Goal: Transaction & Acquisition: Purchase product/service

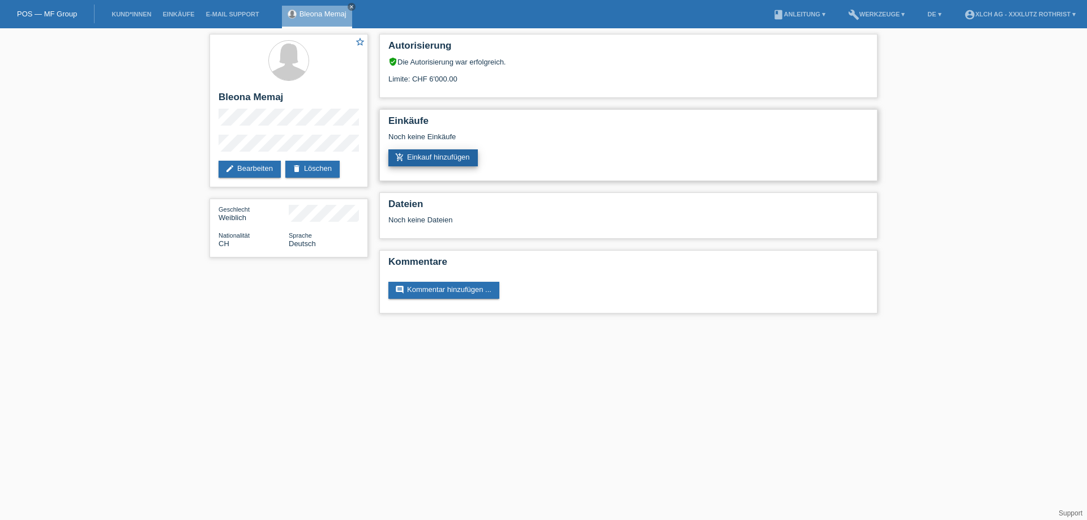
click at [439, 156] on link "add_shopping_cart Einkauf hinzufügen" at bounding box center [432, 157] width 89 height 17
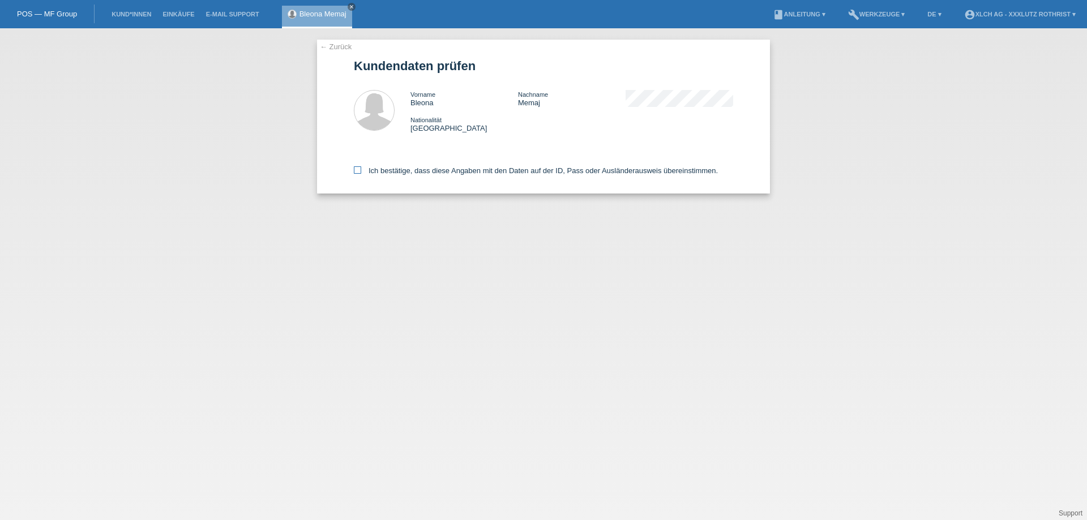
click at [384, 174] on label "Ich bestätige, dass diese Angaben mit den Daten auf der ID, Pass oder Ausländer…" at bounding box center [536, 170] width 364 height 8
click at [361, 174] on input "Ich bestätige, dass diese Angaben mit den Daten auf der ID, Pass oder Ausländer…" at bounding box center [357, 169] width 7 height 7
checkbox input "true"
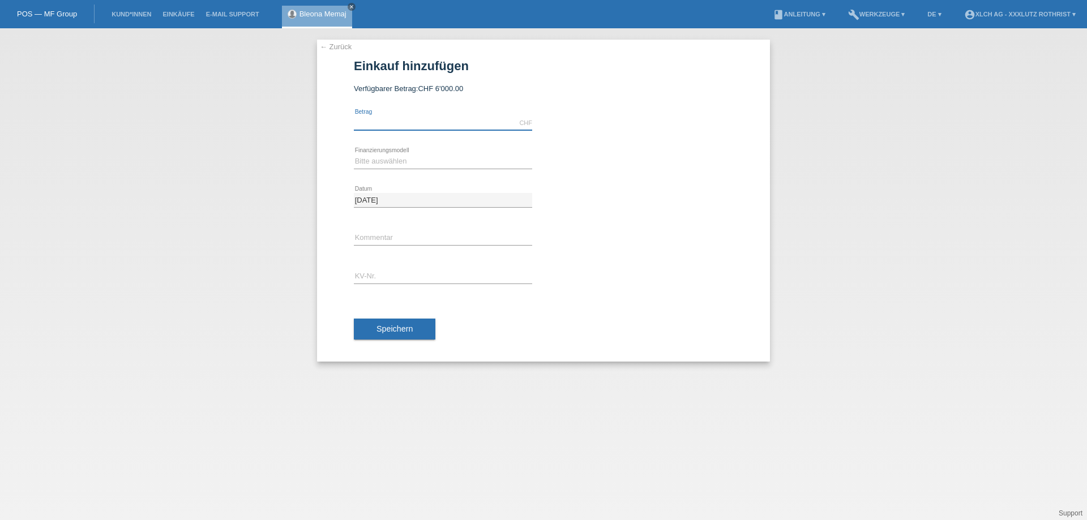
click at [413, 125] on input "text" at bounding box center [443, 123] width 178 height 14
click at [452, 119] on input "text" at bounding box center [443, 123] width 178 height 14
type input "1138.00"
click at [390, 166] on select "Bitte auswählen Kauf auf Rechnung mit Teilzahlungsoption Fixe Raten - Zinsübern…" at bounding box center [443, 162] width 178 height 14
click at [507, 156] on select "Bitte auswählen Kauf auf Rechnung mit Teilzahlungsoption Fixe Raten - Zinsübern…" at bounding box center [443, 162] width 178 height 14
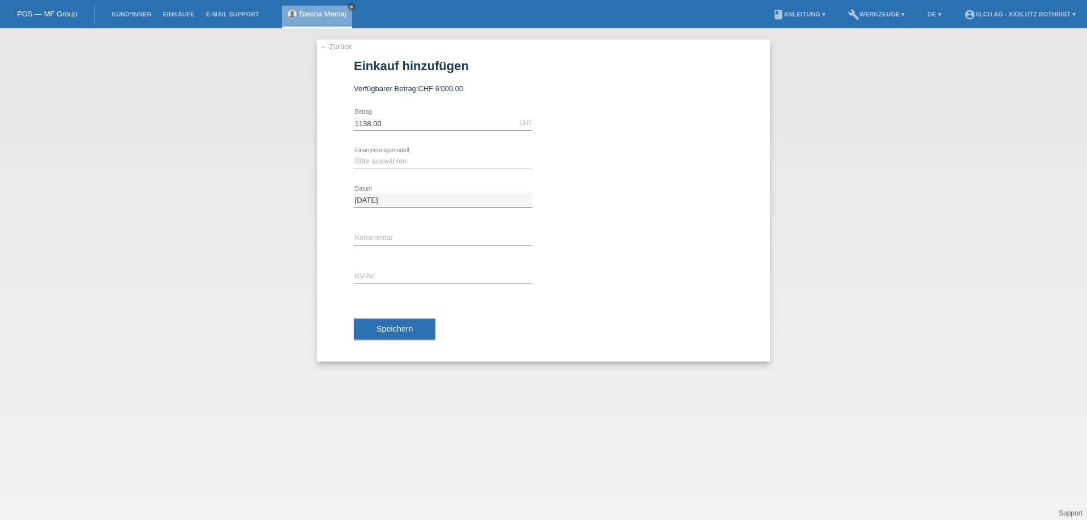
click at [559, 145] on div "calculate" at bounding box center [644, 148] width 178 height 10
click at [500, 161] on select "Bitte auswählen Kauf auf Rechnung mit Teilzahlungsoption Fixe Raten - Zinsübern…" at bounding box center [443, 162] width 178 height 14
click at [676, 179] on div "Bitte auswählen Kauf auf Rechnung mit Teilzahlungsoption Fixe Raten - Zinsübern…" at bounding box center [543, 162] width 379 height 38
click at [457, 165] on select "Bitte auswählen Kauf auf Rechnung mit Teilzahlungsoption Fixe Raten - Zinsübern…" at bounding box center [443, 162] width 178 height 14
click at [354, 155] on select "Bitte auswählen Kauf auf Rechnung mit Teilzahlungsoption Fixe Raten - Zinsübern…" at bounding box center [443, 162] width 178 height 14
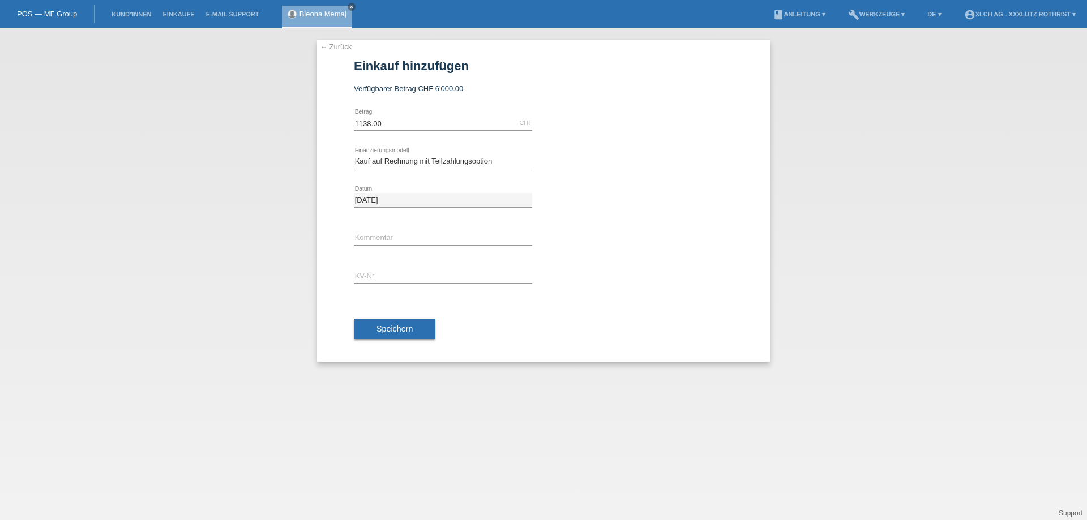
click at [493, 169] on icon at bounding box center [443, 169] width 178 height 1
click at [494, 162] on select "Bitte auswählen Kauf auf Rechnung mit Teilzahlungsoption Fixe Raten - Zinsübern…" at bounding box center [443, 162] width 178 height 14
select select "109"
click at [354, 155] on select "Bitte auswählen Kauf auf Rechnung mit Teilzahlungsoption Fixe Raten - Zinsübern…" at bounding box center [443, 162] width 178 height 14
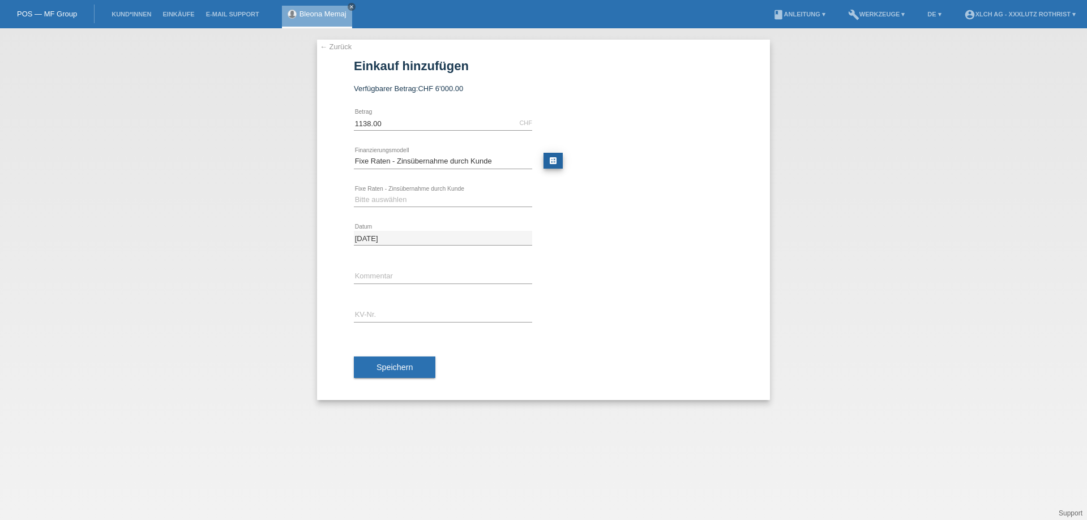
click at [554, 160] on link "calculate" at bounding box center [552, 161] width 19 height 16
type input "1138.00"
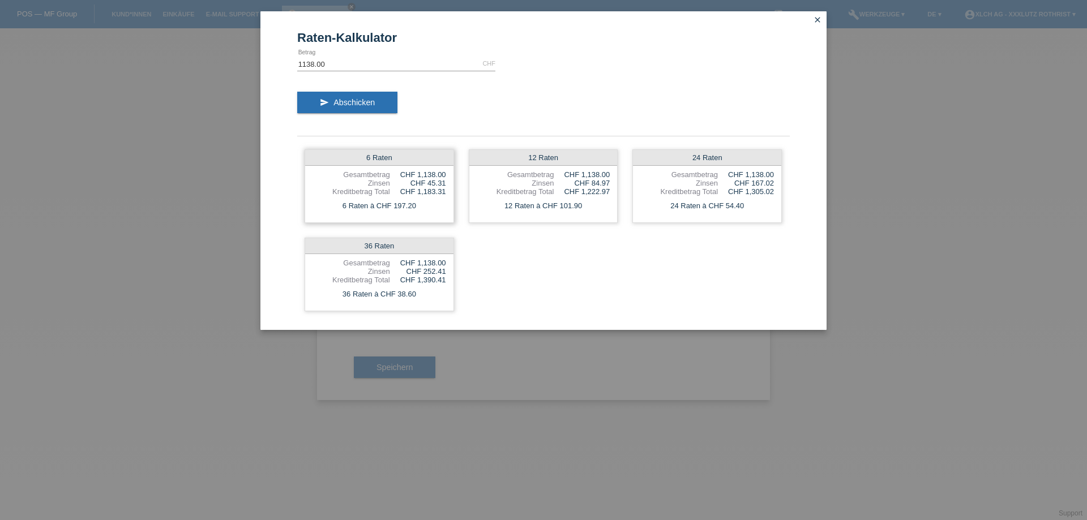
drag, startPoint x: 418, startPoint y: 207, endPoint x: 390, endPoint y: 207, distance: 28.3
click at [390, 207] on div "6 Raten à CHF 197.20" at bounding box center [379, 206] width 148 height 15
click at [425, 209] on div "6 Raten à CHF 197.20" at bounding box center [379, 206] width 148 height 15
click at [817, 20] on icon "close" at bounding box center [817, 19] width 9 height 9
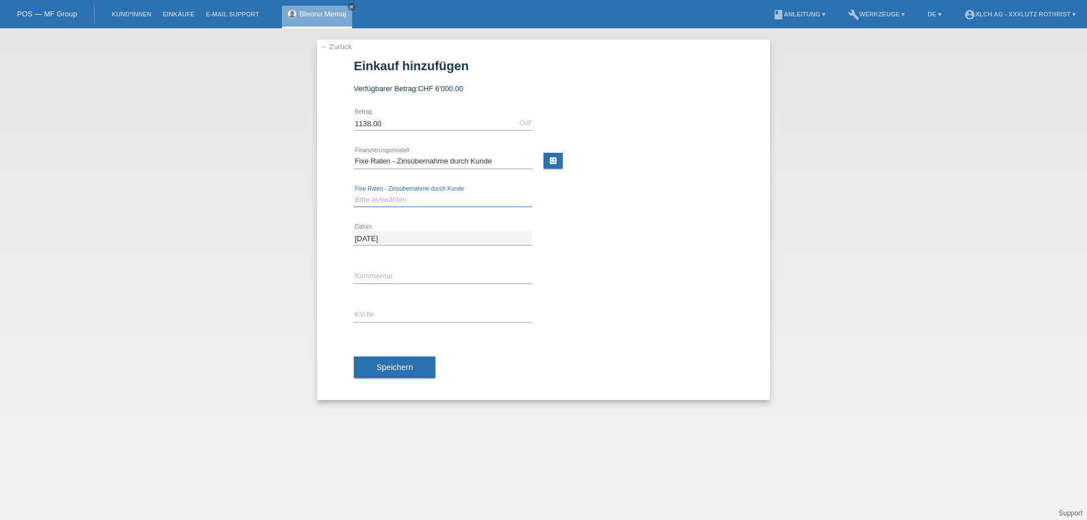
click at [388, 201] on select "Bitte auswählen 6 Raten 12 Raten 24 Raten 36 Raten" at bounding box center [443, 200] width 178 height 14
click at [472, 156] on select "Bitte auswählen Kauf auf Rechnung mit Teilzahlungsoption Fixe Raten - Zinsübern…" at bounding box center [443, 162] width 178 height 14
select select "108"
click at [354, 155] on select "Bitte auswählen Kauf auf Rechnung mit Teilzahlungsoption Fixe Raten - Zinsübern…" at bounding box center [443, 162] width 178 height 14
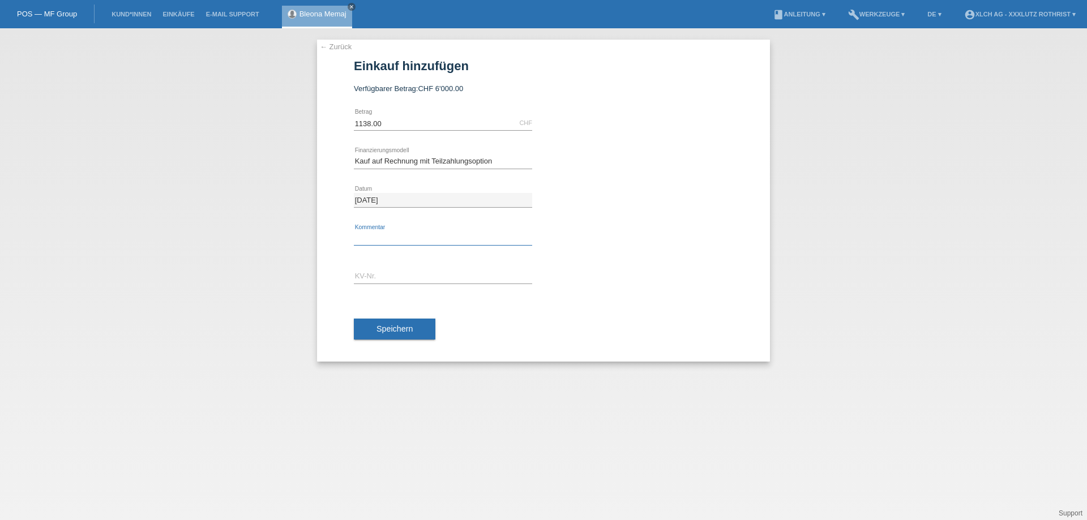
click at [401, 238] on input "text" at bounding box center [443, 239] width 178 height 14
type input "finanziert durch 351m"
click at [390, 277] on input "text" at bounding box center [443, 277] width 178 height 14
type input "R1SLEW"
click at [388, 325] on span "Speichern" at bounding box center [394, 328] width 36 height 9
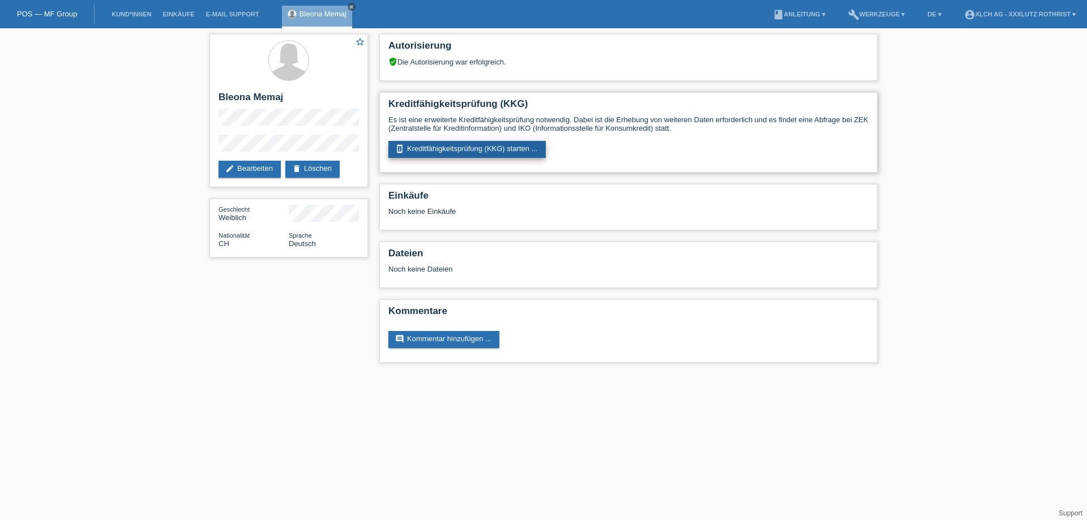
click at [468, 153] on link "perm_device_information Kreditfähigkeitsprüfung (KKG) starten ..." at bounding box center [466, 149] width 157 height 17
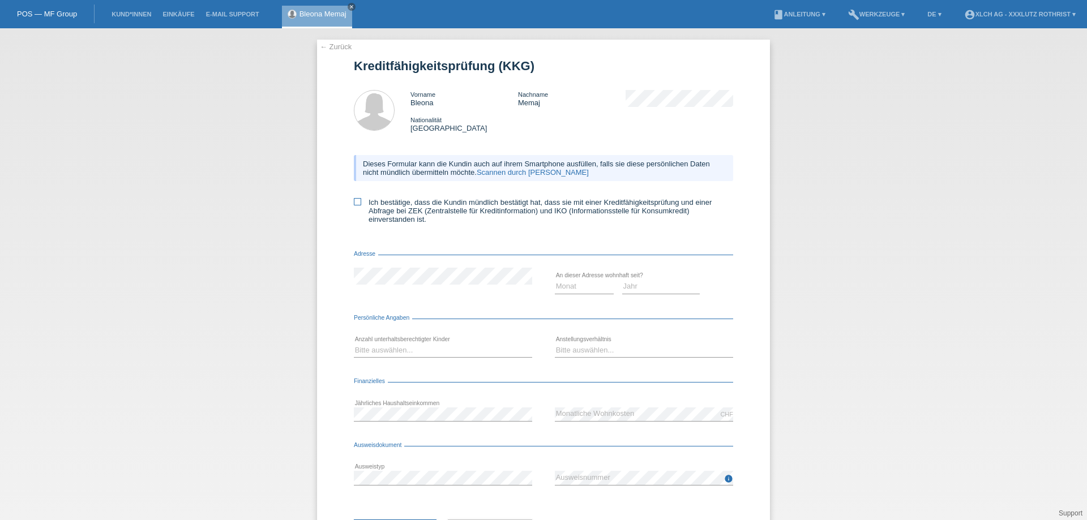
click at [354, 202] on icon at bounding box center [357, 201] width 7 height 7
click at [354, 202] on input "Ich bestätige, dass die Kundin mündlich bestätigt hat, dass sie mit einer Kredi…" at bounding box center [357, 201] width 7 height 7
checkbox input "true"
click at [595, 294] on icon at bounding box center [584, 294] width 59 height 1
click at [584, 288] on select "Monat 01 02 03 04 05 06 07 08 09 10" at bounding box center [584, 287] width 59 height 14
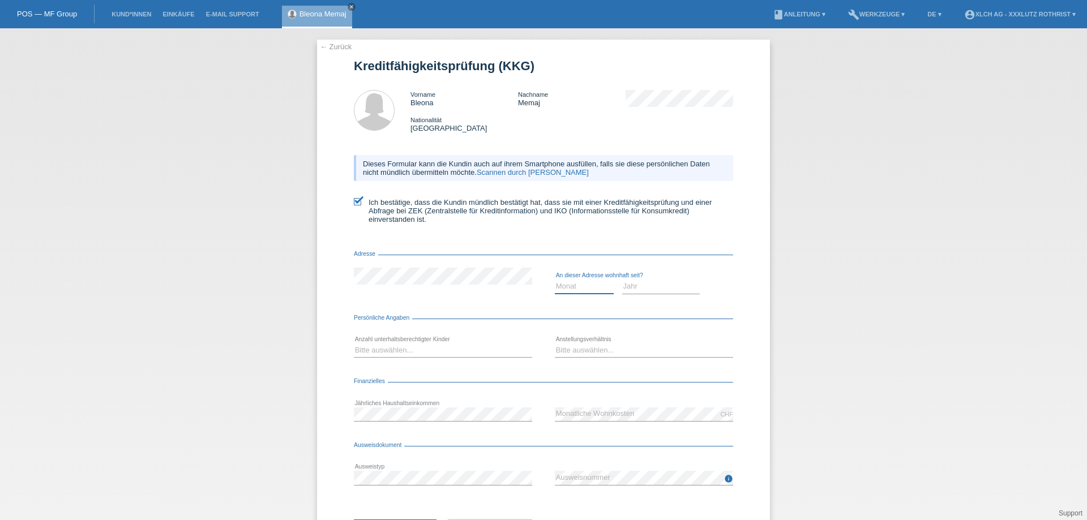
scroll to position [54, 0]
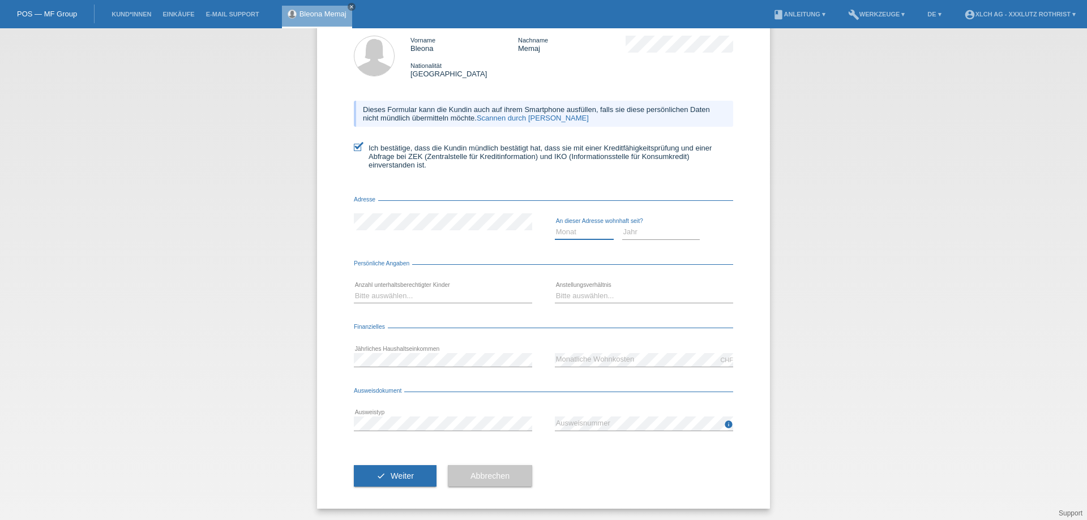
drag, startPoint x: 588, startPoint y: 230, endPoint x: 565, endPoint y: 195, distance: 41.8
click at [589, 228] on select "Monat 01 02 03 04 05 06 07 08 09 10" at bounding box center [584, 232] width 59 height 14
click at [576, 235] on select "Monat 01 02 03 04 05 06 07 08 09 10" at bounding box center [584, 232] width 59 height 14
click at [566, 234] on select "Monat 01 02 03 04 05 06 07 08 09 10" at bounding box center [584, 232] width 59 height 14
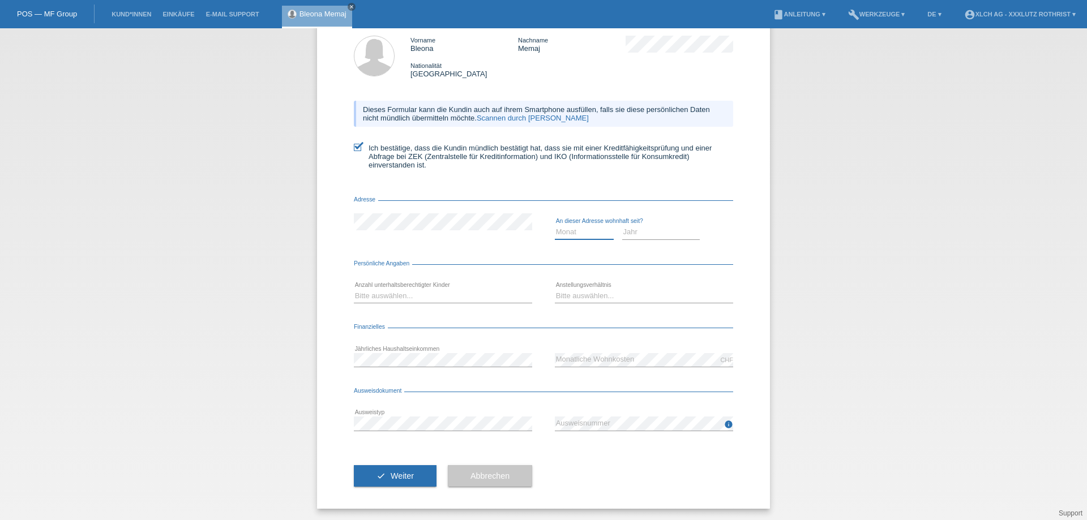
click at [584, 234] on select "Monat 01 02 03 04 05 06 07 08 09 10" at bounding box center [584, 232] width 59 height 14
select select "09"
click at [555, 225] on select "Monat 01 02 03 04 05 06 07 08 09 10" at bounding box center [584, 232] width 59 height 14
click at [657, 230] on select "Jahr 2025 2024 2023 2022 2021 2020 2019 2018 2017 2016 2015 2014 2013 2012 2011…" at bounding box center [661, 232] width 78 height 14
select select "2025"
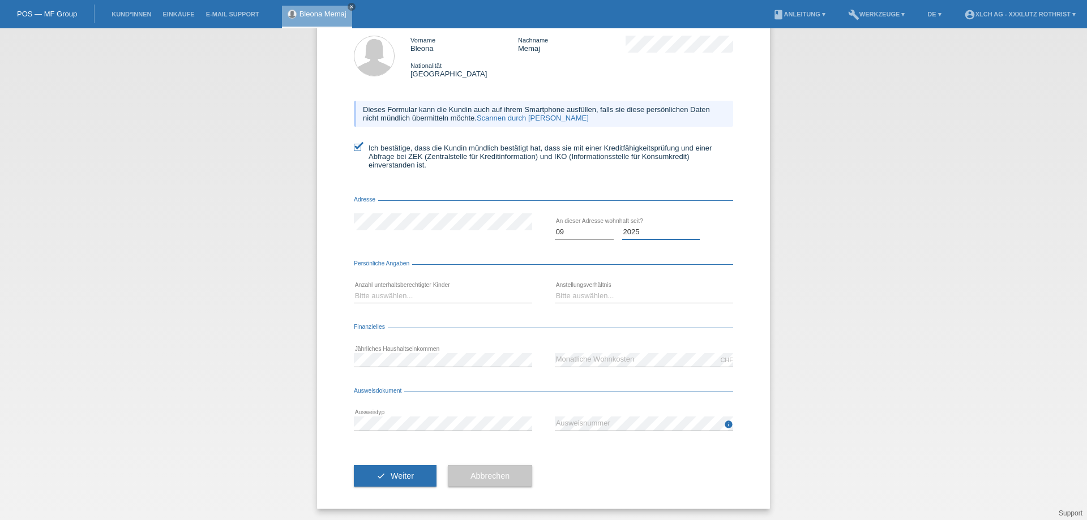
click at [622, 225] on select "Jahr 2025 2024 2023 2022 2021 2020 2019 2018 2017 2016 2015 2014 2013 2012 2011…" at bounding box center [661, 232] width 78 height 14
click at [460, 296] on select "Bitte auswählen... 0 1 2 3 4 5 6 7 8 9" at bounding box center [443, 296] width 178 height 14
select select "0"
click at [354, 289] on select "Bitte auswählen... 0 1 2 3 4 5 6 7 8 9" at bounding box center [443, 296] width 178 height 14
click at [594, 293] on select "Bitte auswählen... Unbefristet Befristet Lehrling/Student Pensioniert Nicht arb…" at bounding box center [644, 296] width 178 height 14
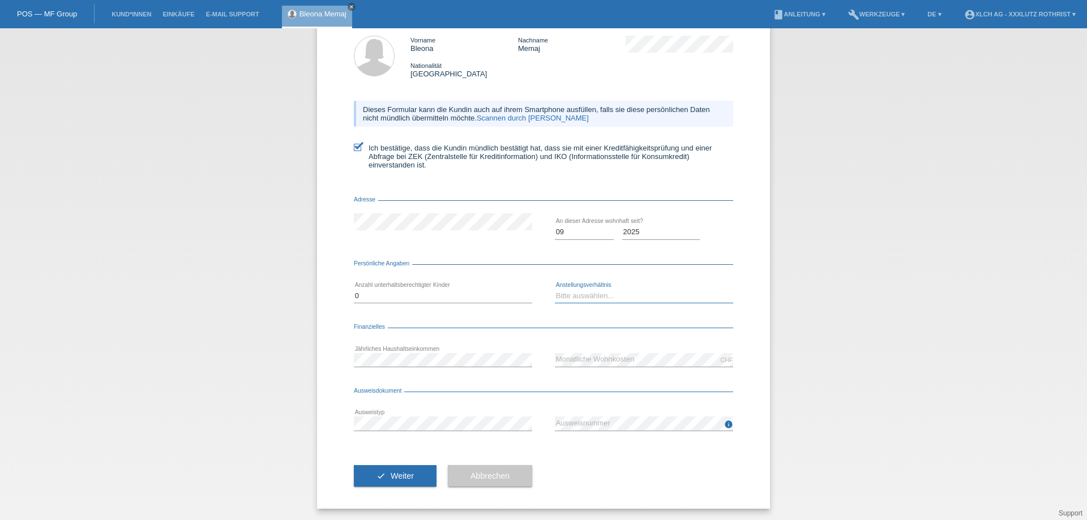
select select "UNLIMITED"
click at [555, 289] on select "Bitte auswählen... Unbefristet Befristet Lehrling/Student Pensioniert Nicht arb…" at bounding box center [644, 296] width 178 height 14
click at [422, 431] on icon at bounding box center [443, 431] width 178 height 1
click at [402, 482] on button "check Weiter" at bounding box center [395, 476] width 83 height 22
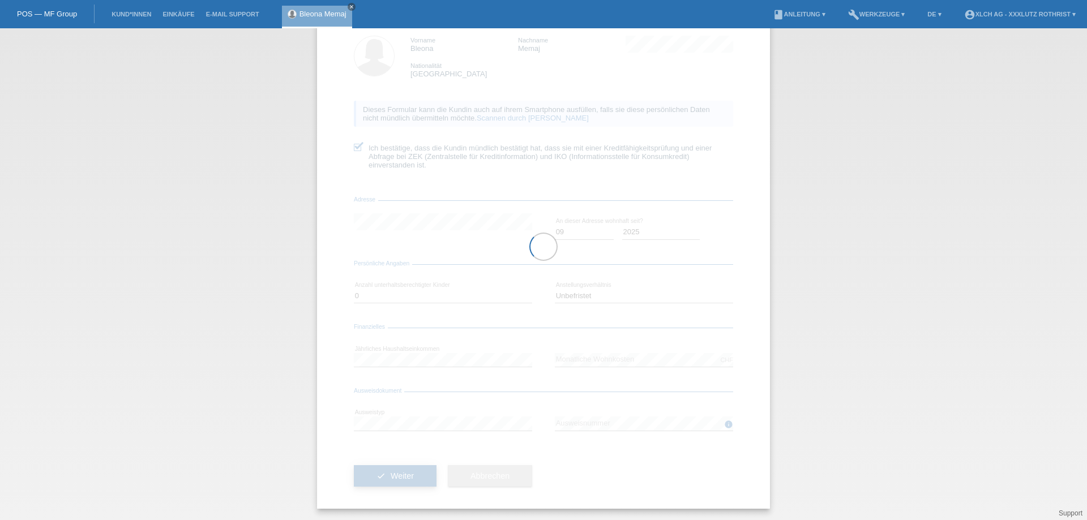
scroll to position [0, 0]
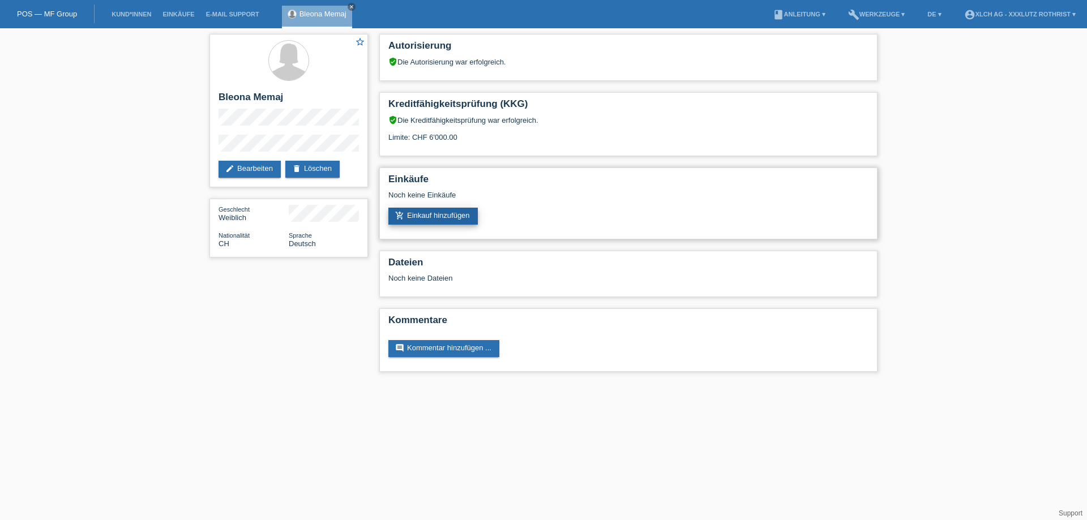
click at [439, 215] on link "add_shopping_cart Einkauf hinzufügen" at bounding box center [432, 216] width 89 height 17
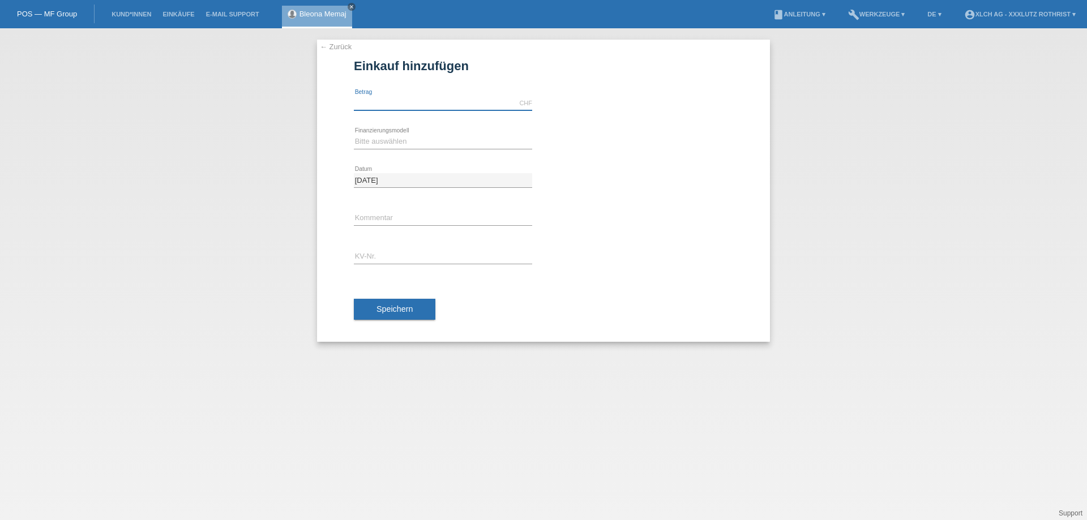
click at [437, 105] on input "text" at bounding box center [443, 103] width 178 height 14
type input "1138.00"
click at [420, 144] on select "Bitte auswählen Kauf auf Rechnung mit Teilzahlungsoption Fixe Raten - Zinsübern…" at bounding box center [443, 142] width 178 height 14
select select "108"
click at [354, 135] on select "Bitte auswählen Kauf auf Rechnung mit Teilzahlungsoption Fixe Raten - Zinsübern…" at bounding box center [443, 142] width 178 height 14
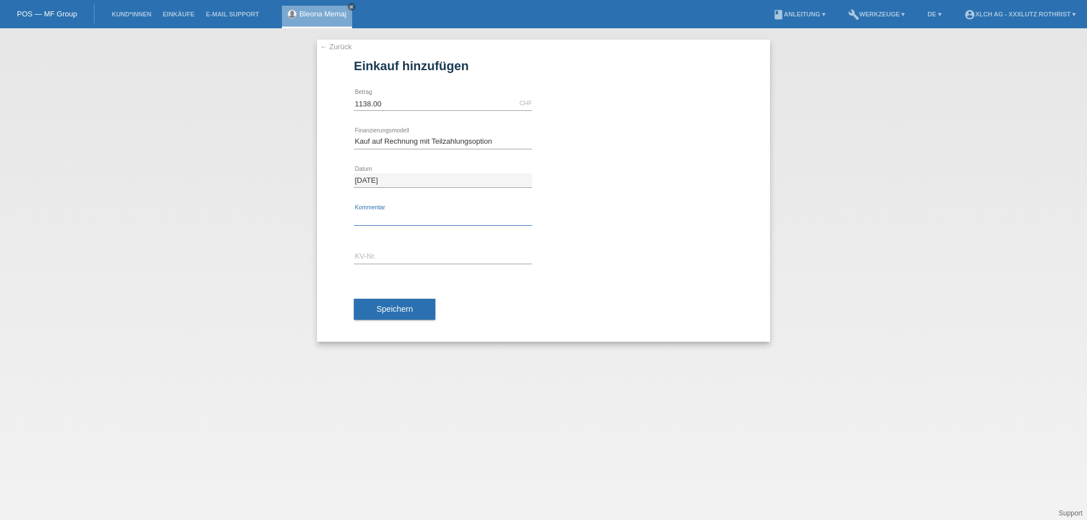
click at [406, 213] on input "text" at bounding box center [443, 219] width 178 height 14
type input "finanziert durch 351m"
click at [405, 262] on input "text" at bounding box center [443, 257] width 178 height 14
type input "R1SLEW"
click at [389, 312] on span "Speichern" at bounding box center [394, 309] width 36 height 9
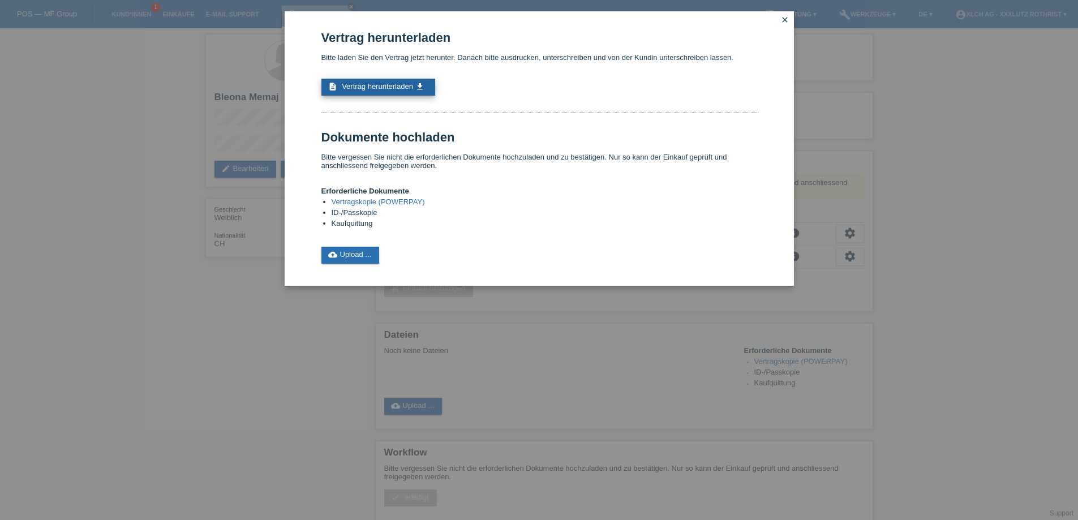
click at [410, 86] on span "Vertrag herunterladen" at bounding box center [377, 86] width 71 height 8
click at [788, 21] on icon "close" at bounding box center [785, 19] width 9 height 9
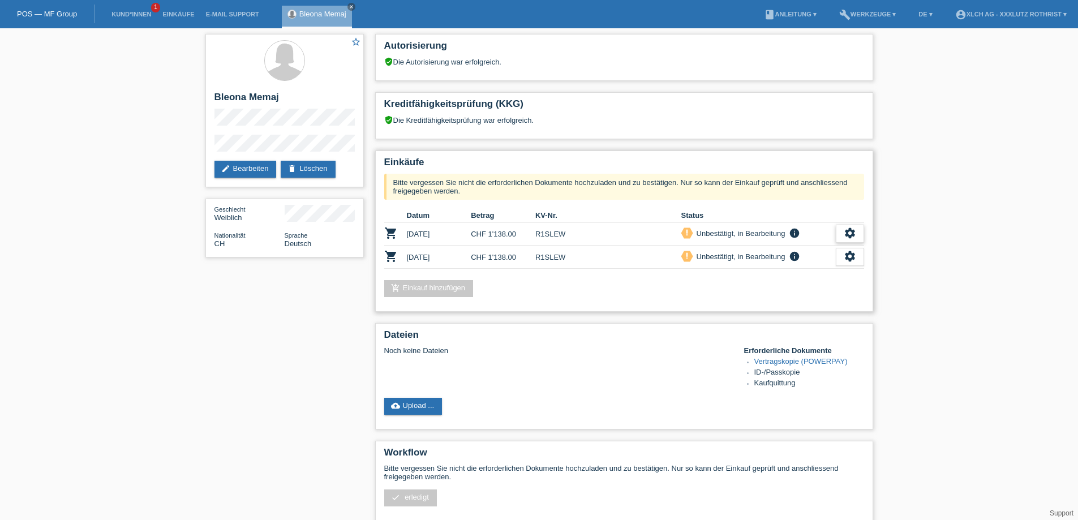
click at [851, 233] on icon "settings" at bounding box center [850, 233] width 12 height 12
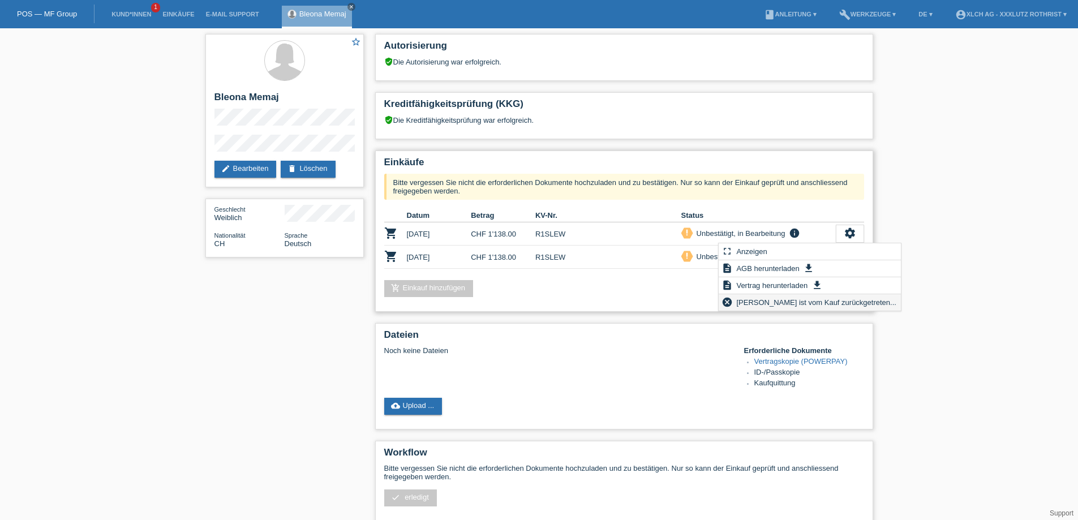
click at [763, 298] on span "[PERSON_NAME] ist vom Kauf zurückgetreten..." at bounding box center [817, 302] width 164 height 14
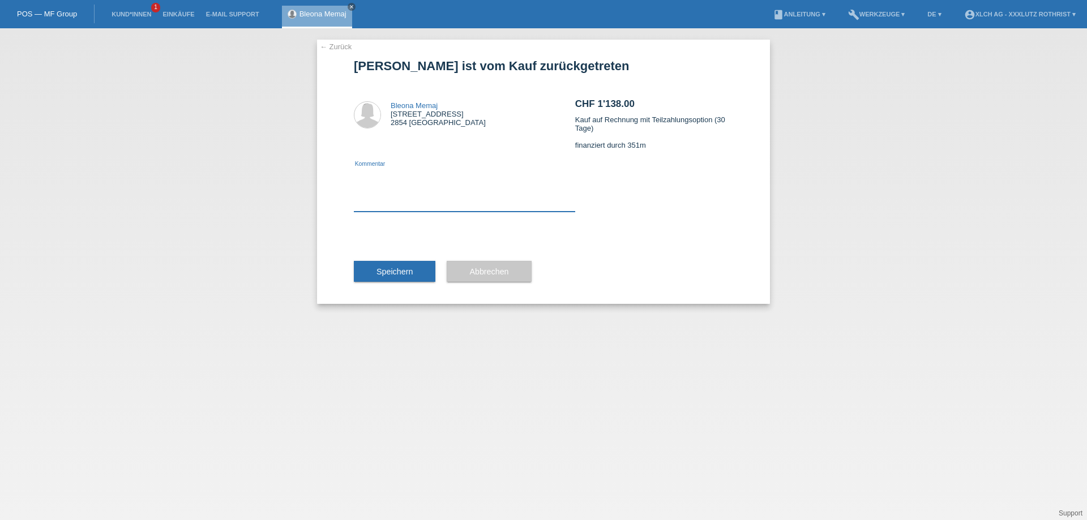
click at [419, 187] on textarea at bounding box center [464, 190] width 221 height 44
type textarea "STORNO DA DOPPELERFASSUNG."
click at [406, 268] on span "Speichern" at bounding box center [394, 271] width 36 height 9
